Goal: Task Accomplishment & Management: Manage account settings

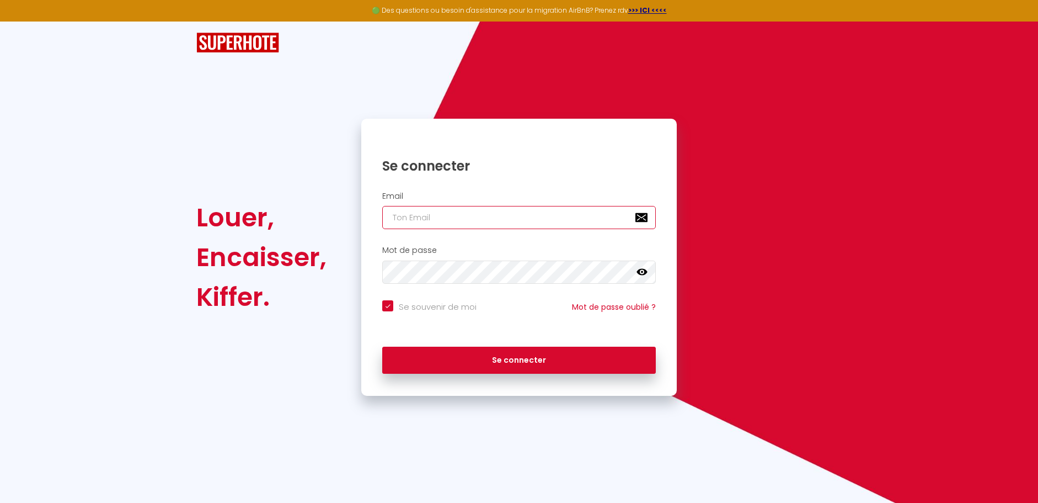
type input "[DOMAIN_NAME][EMAIL_ADDRESS][DOMAIN_NAME]"
click at [453, 218] on input "[DOMAIN_NAME][EMAIL_ADDRESS][DOMAIN_NAME]" at bounding box center [519, 217] width 274 height 23
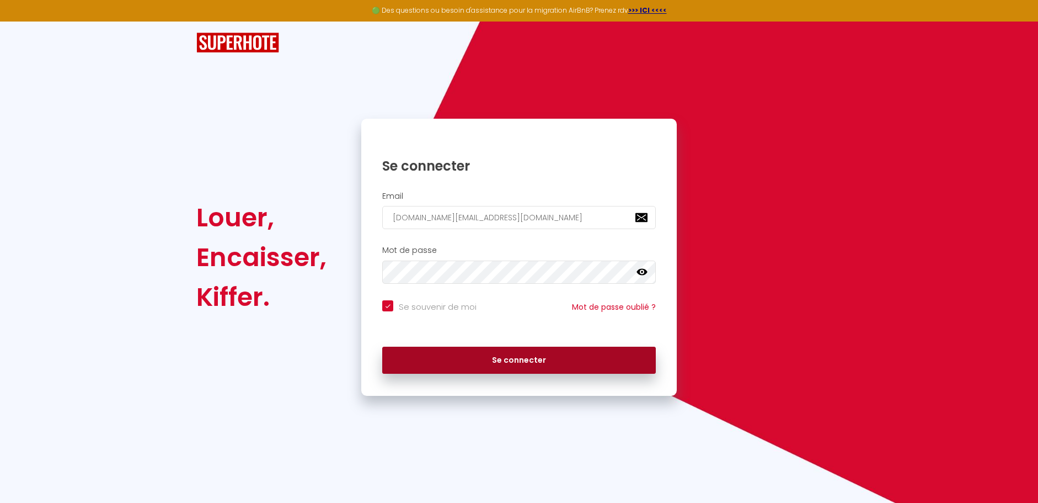
click at [548, 352] on button "Se connecter" at bounding box center [519, 360] width 274 height 28
checkbox input "true"
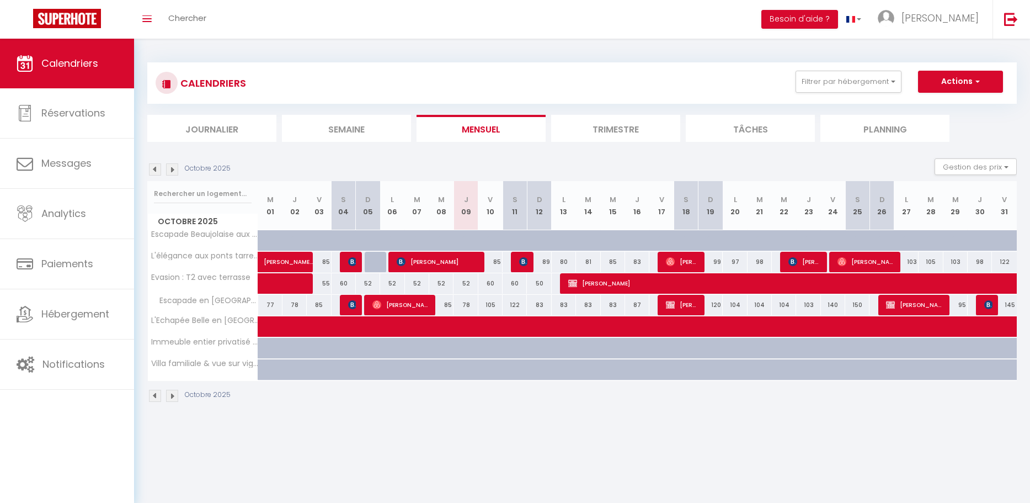
click at [177, 170] on img at bounding box center [172, 169] width 12 height 12
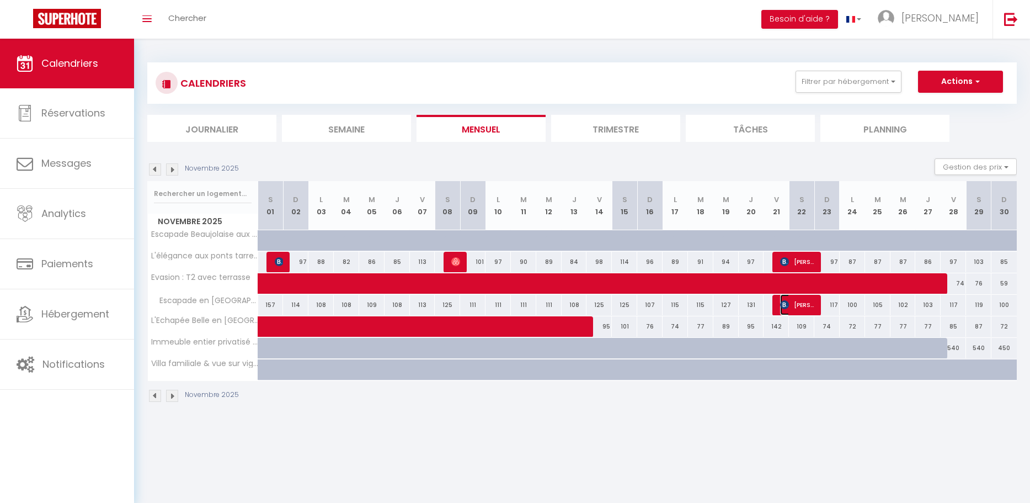
click at [786, 311] on span "[PERSON_NAME]" at bounding box center [797, 304] width 34 height 21
select select "OK"
select select "KO"
select select "0"
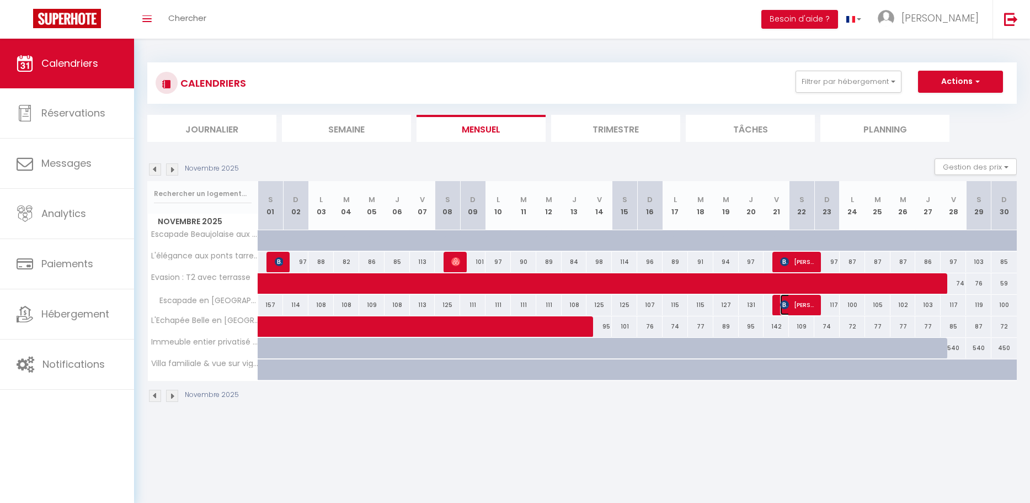
select select "1"
select select
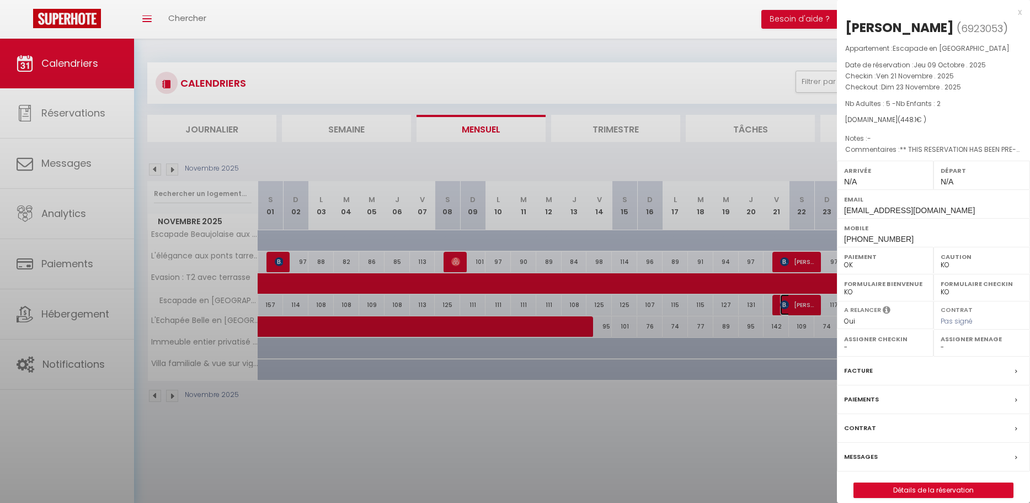
select select "34347"
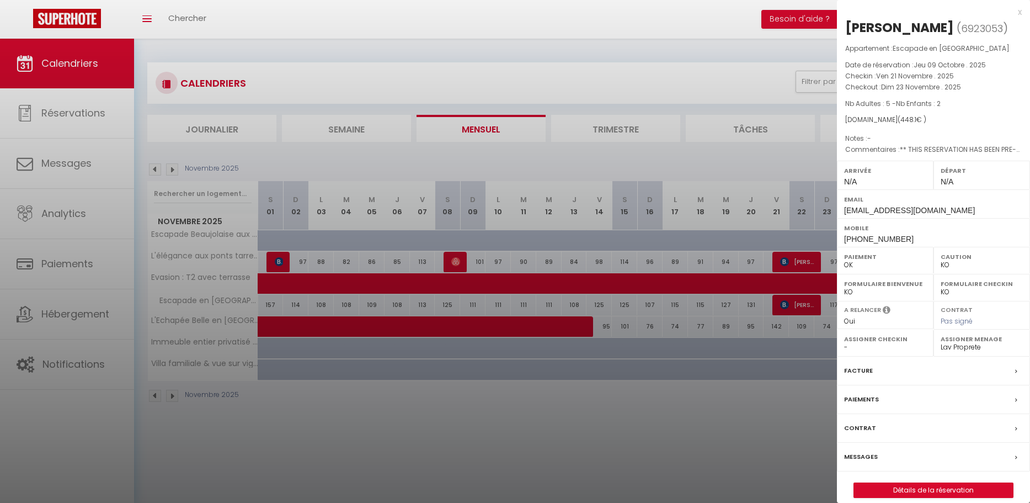
drag, startPoint x: 724, startPoint y: 449, endPoint x: 726, endPoint y: 444, distance: 6.2
click at [724, 449] on div at bounding box center [515, 251] width 1030 height 503
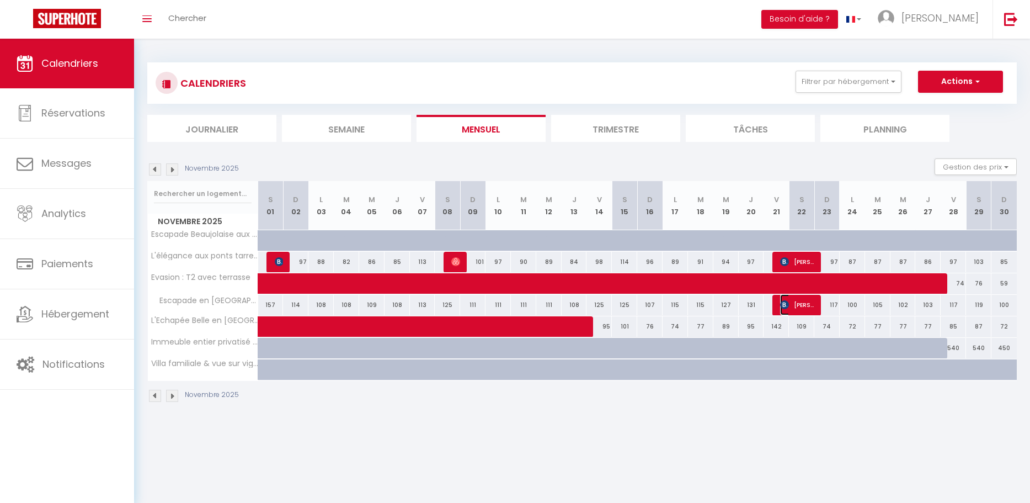
click at [804, 307] on span "[PERSON_NAME]" at bounding box center [797, 304] width 34 height 21
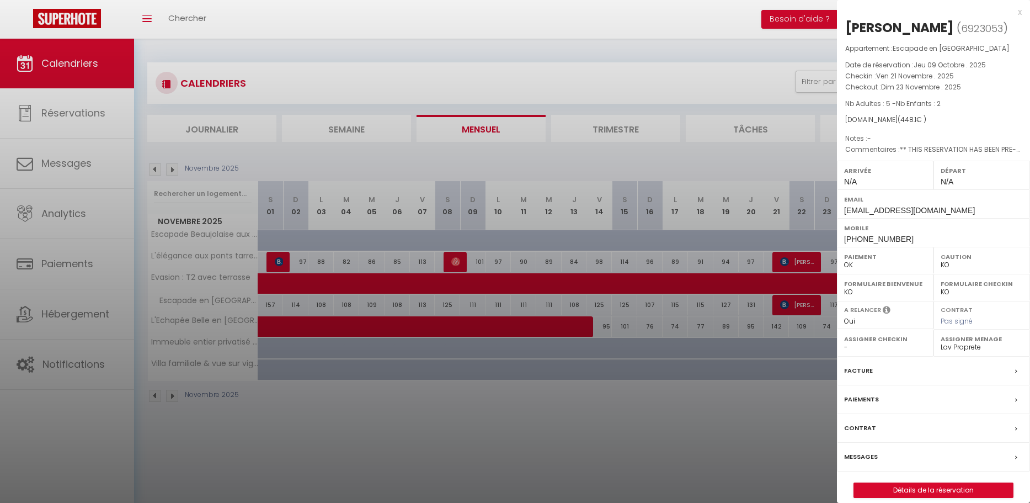
click at [822, 434] on div at bounding box center [515, 251] width 1030 height 503
